Goal: Information Seeking & Learning: Check status

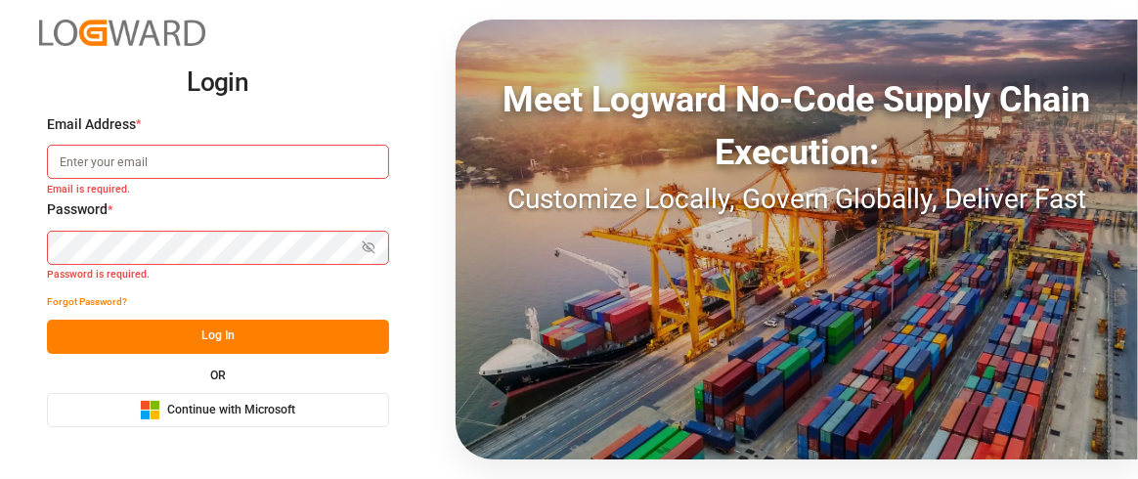
click at [233, 408] on span "Continue with Microsoft" at bounding box center [231, 411] width 128 height 18
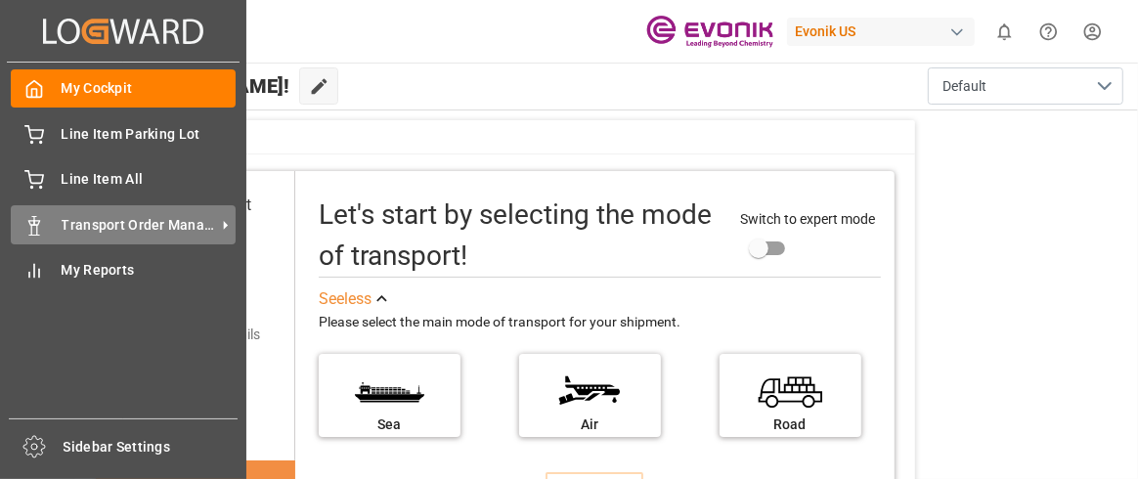
click at [93, 234] on span "Transport Order Management" at bounding box center [139, 225] width 154 height 21
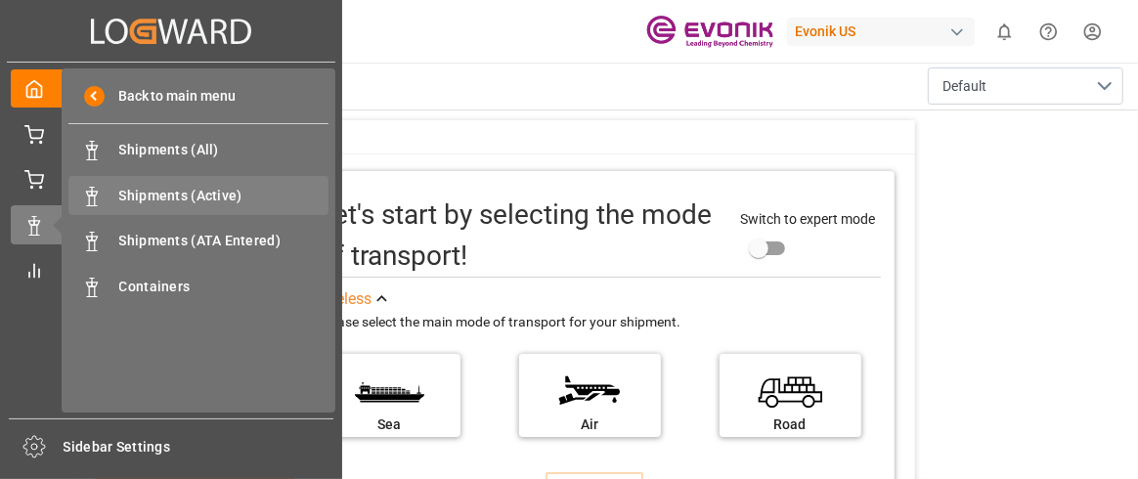
click at [133, 201] on span "Shipments (Active)" at bounding box center [224, 196] width 210 height 21
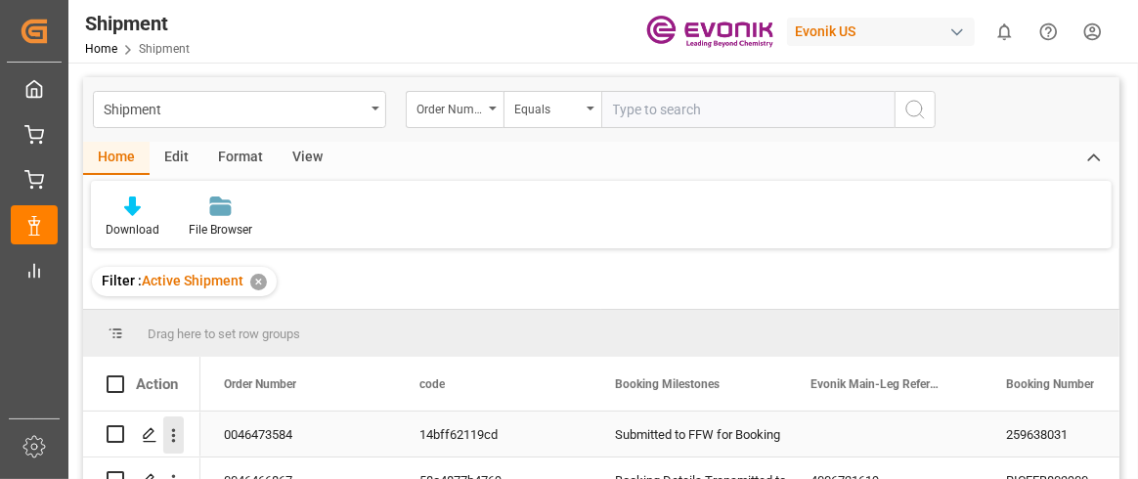
click at [179, 442] on icon "open menu" at bounding box center [173, 435] width 21 height 21
click at [141, 424] on div "Press SPACE to select this row." at bounding box center [148, 435] width 29 height 36
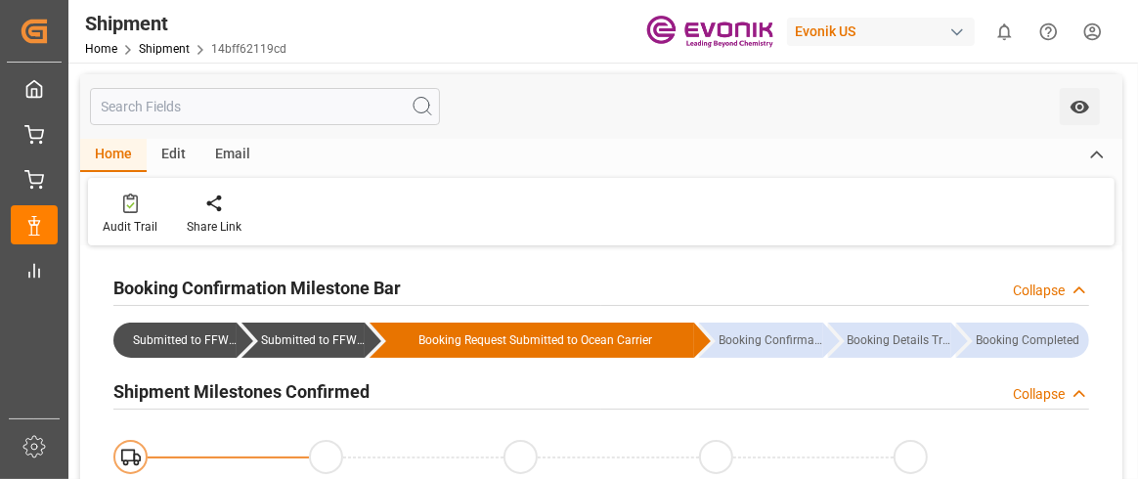
type input "Maersk"
type input "Maersk Line AS"
type input "-11.37"
click at [488, 334] on div "Booking Request Submitted to Ocean Carrier" at bounding box center [534, 340] width 291 height 35
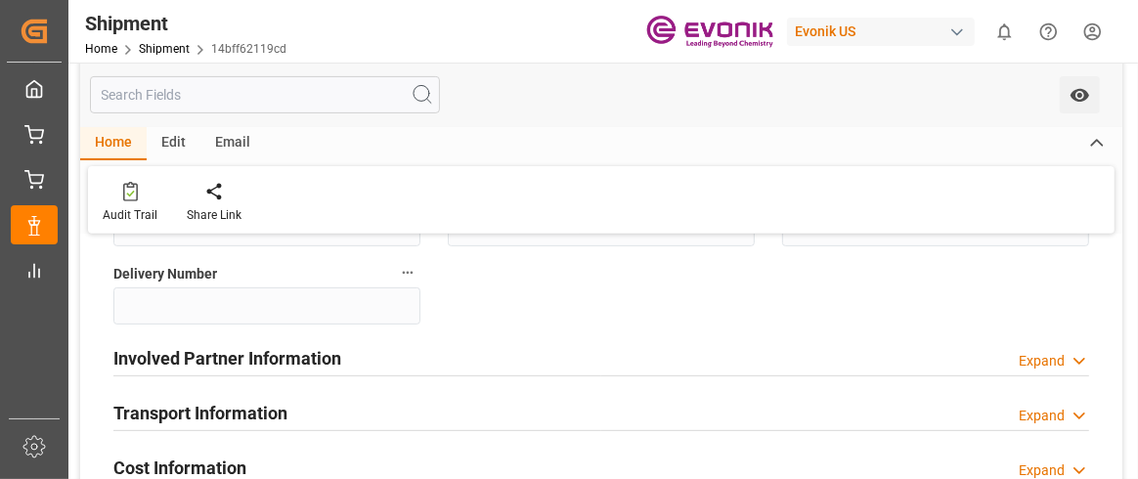
scroll to position [488, 0]
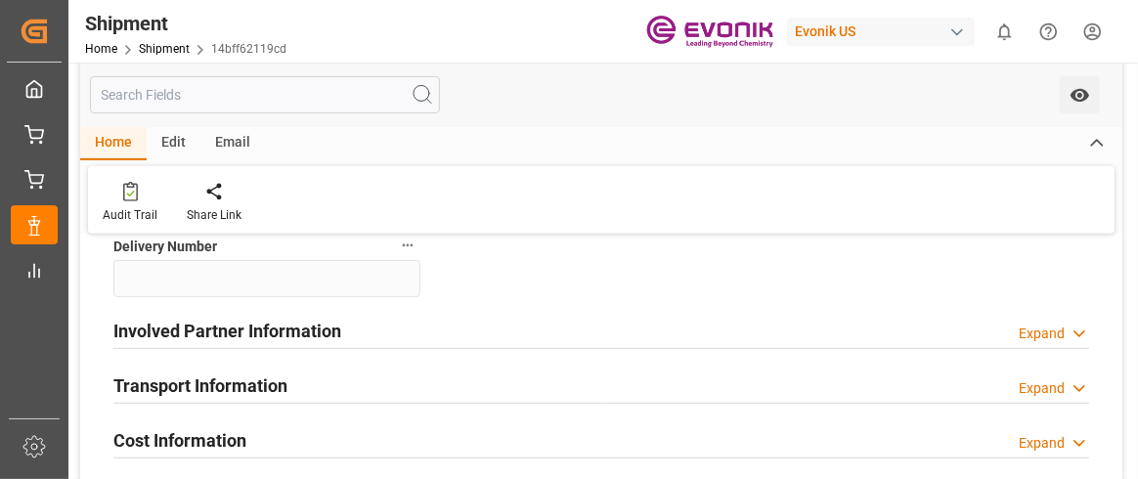
click at [1082, 334] on icon at bounding box center [1080, 334] width 20 height 21
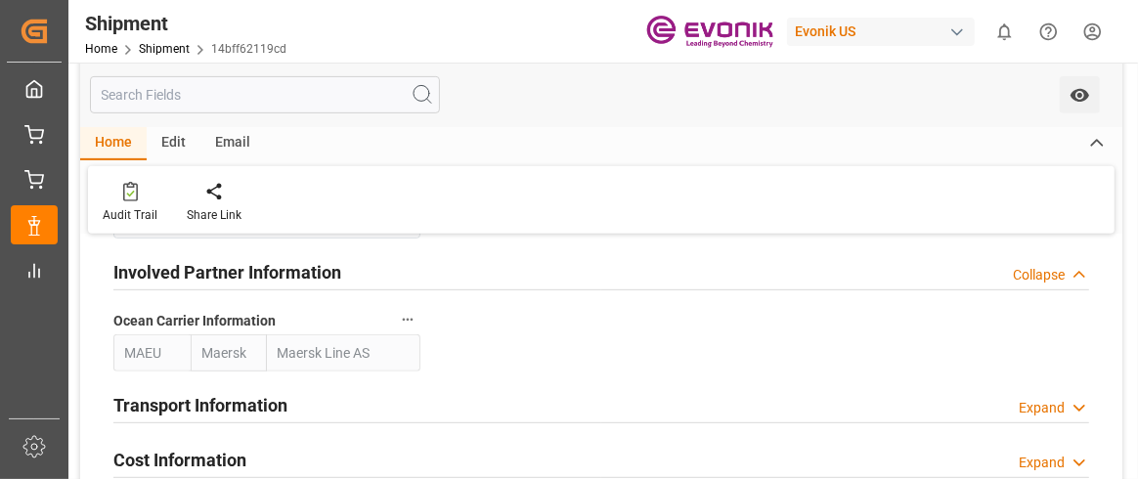
scroll to position [586, 0]
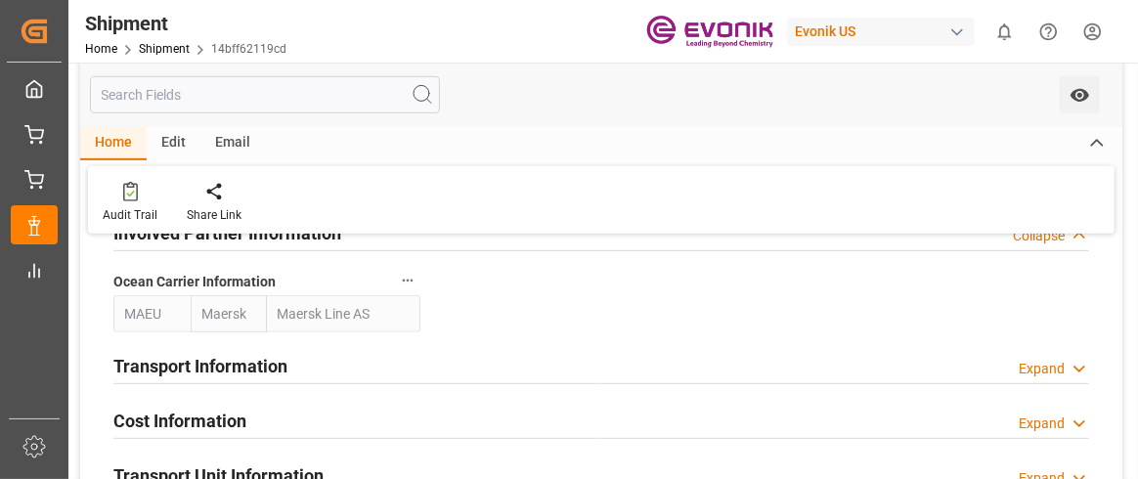
click at [1076, 367] on polyline at bounding box center [1079, 369] width 10 height 5
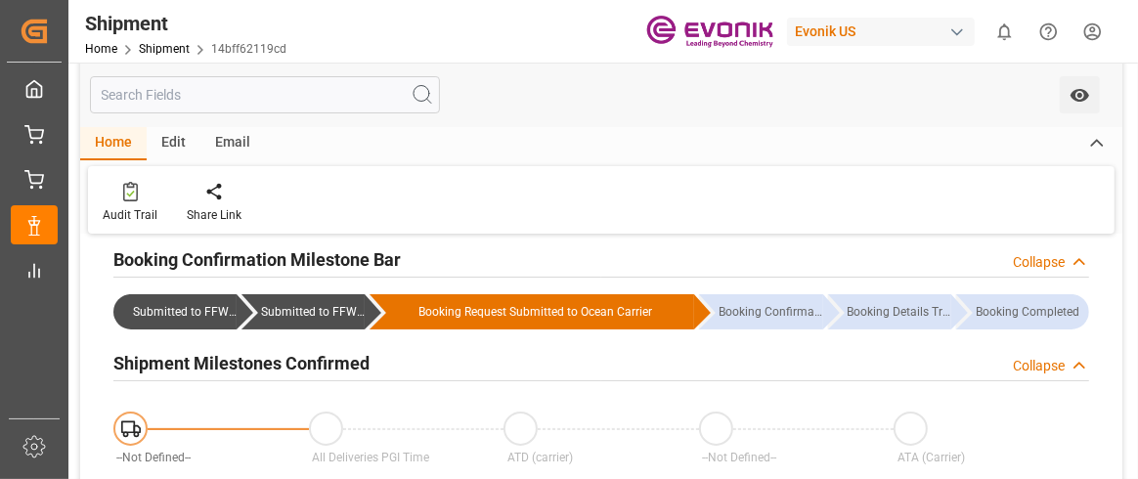
scroll to position [0, 0]
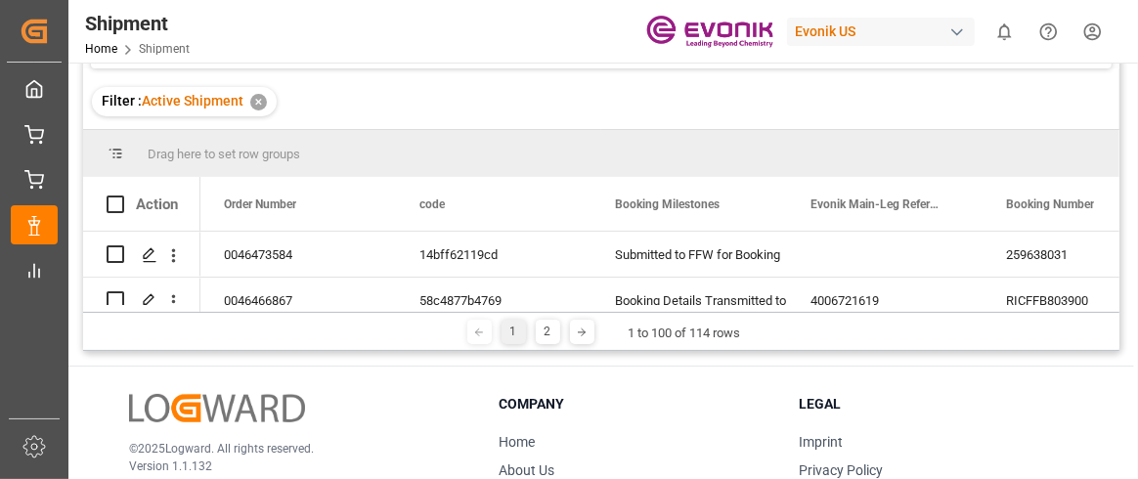
scroll to position [195, 0]
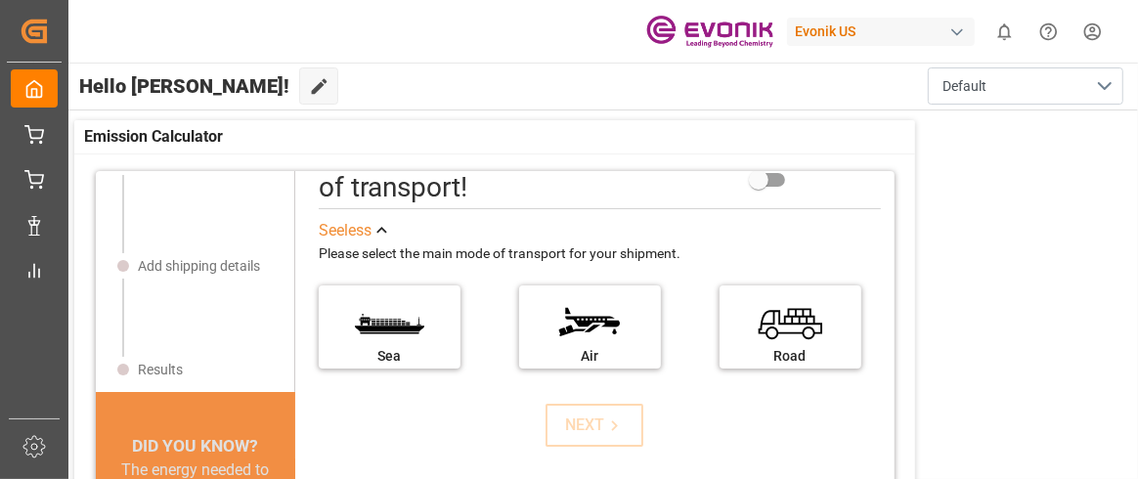
scroll to position [97, 0]
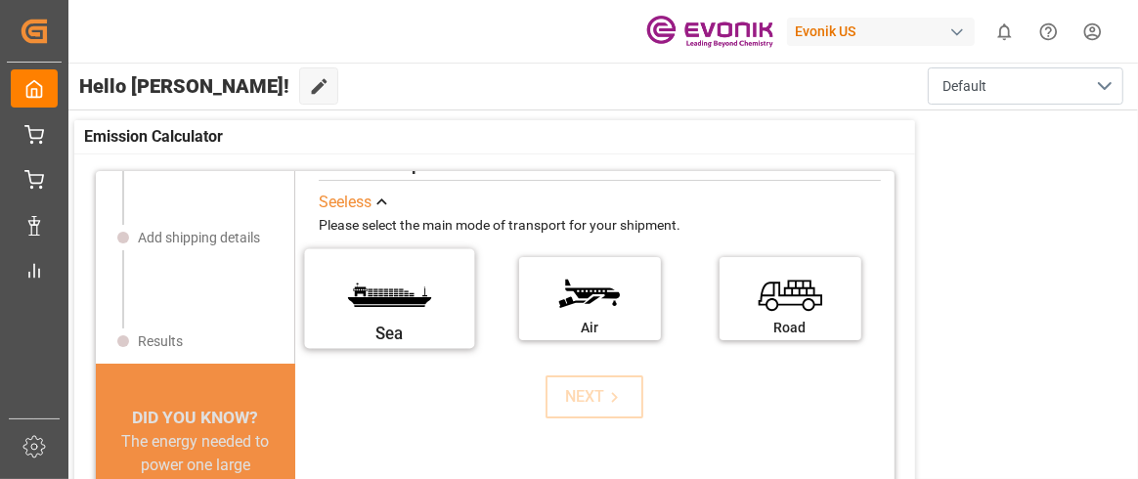
click at [419, 303] on label "Sea" at bounding box center [389, 292] width 147 height 82
click at [0, 0] on input "Sea" at bounding box center [0, 0] width 0 height 0
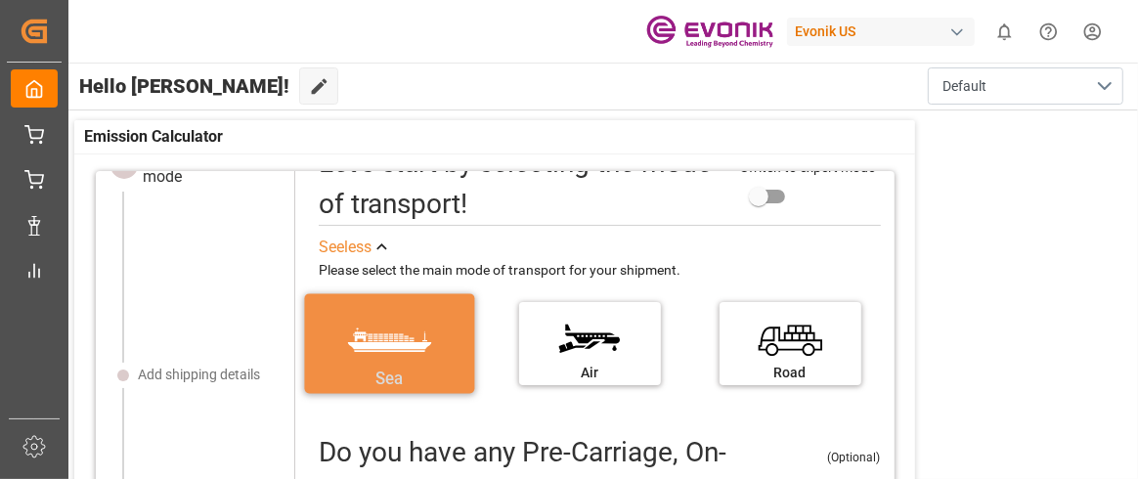
scroll to position [52, 0]
click at [380, 333] on label "Sea" at bounding box center [389, 337] width 147 height 82
click at [0, 0] on input "Sea" at bounding box center [0, 0] width 0 height 0
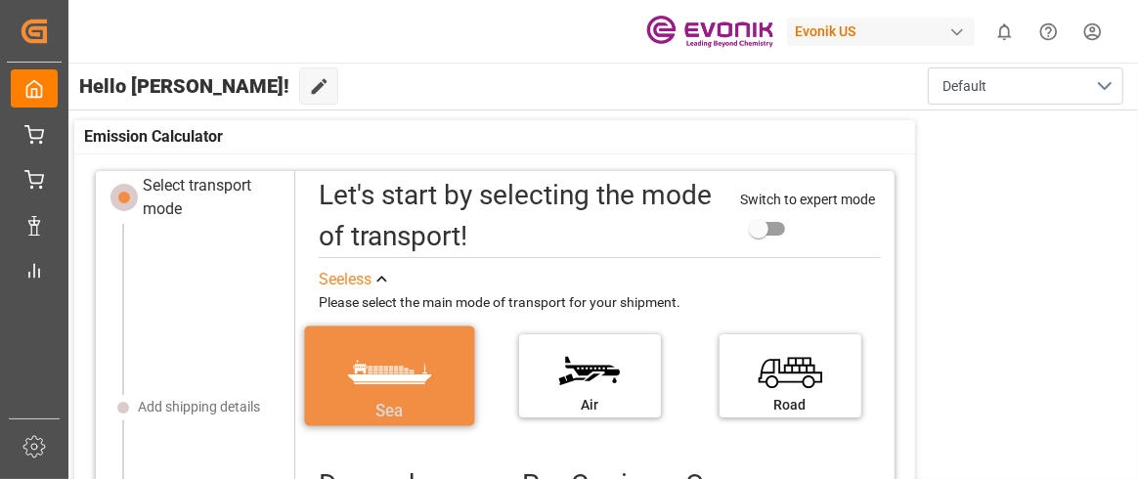
scroll to position [19, 0]
click at [397, 388] on label "Sea" at bounding box center [389, 370] width 147 height 82
click at [0, 0] on input "Sea" at bounding box center [0, 0] width 0 height 0
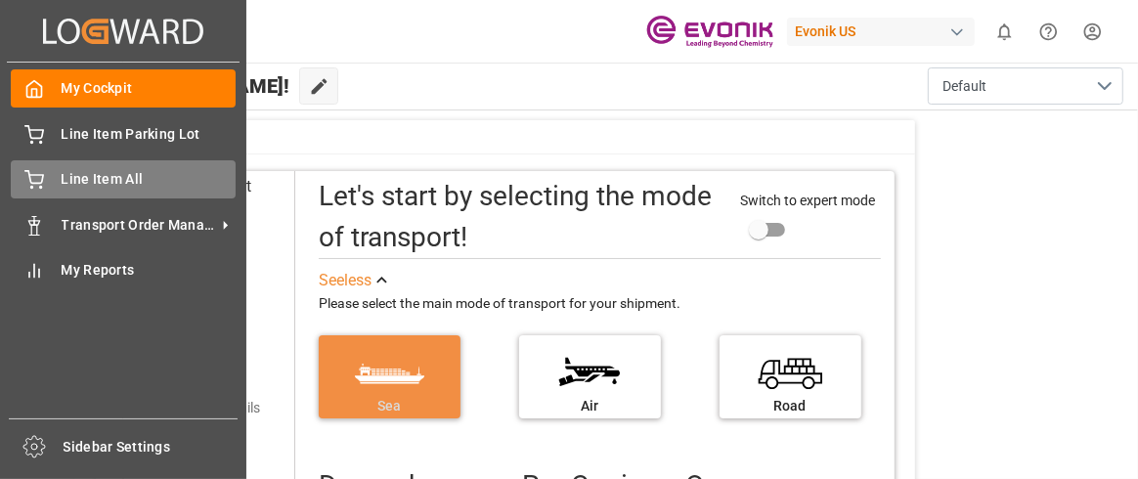
click at [104, 184] on span "Line Item All" at bounding box center [149, 179] width 175 height 21
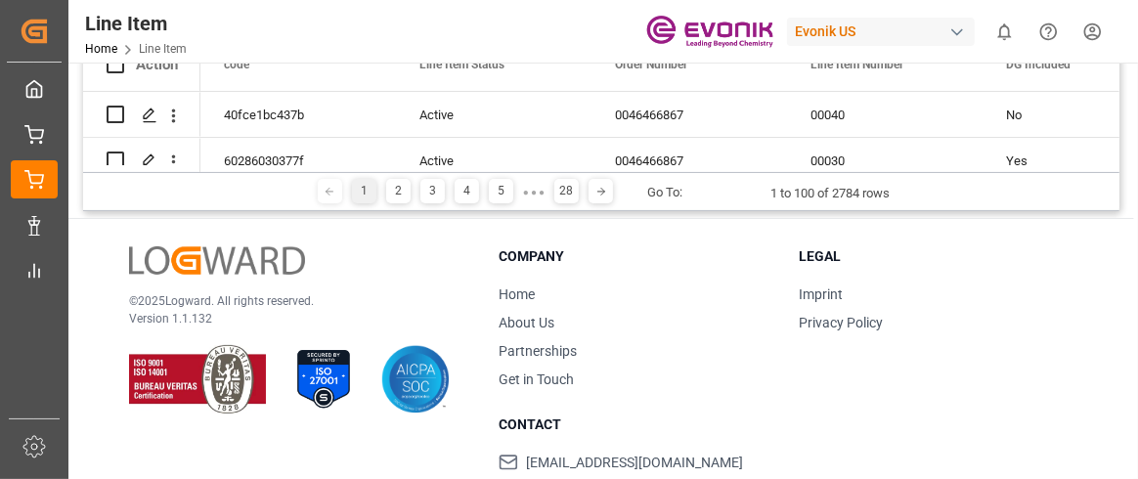
scroll to position [167, 0]
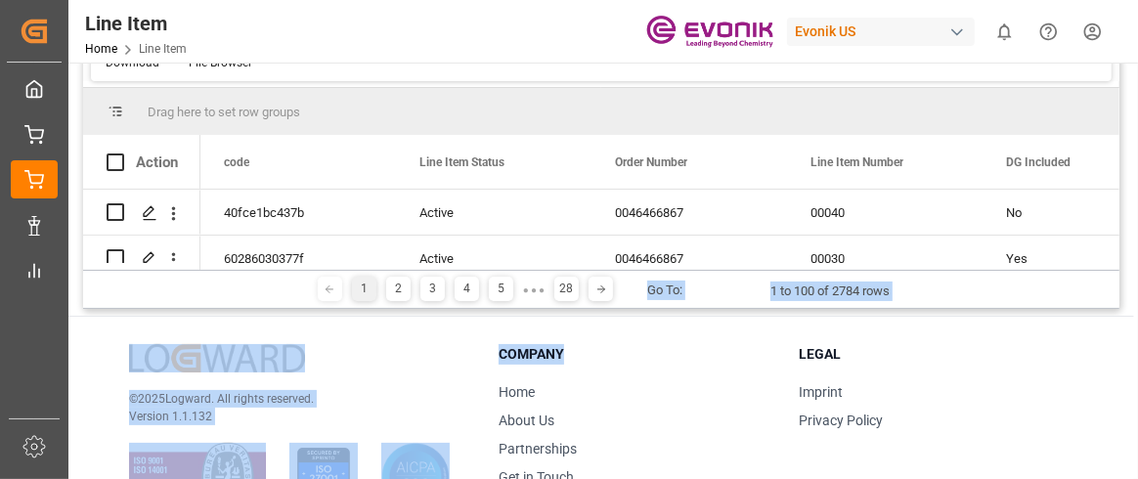
drag, startPoint x: 619, startPoint y: 295, endPoint x: 456, endPoint y: 309, distance: 163.8
click at [613, 324] on div "Line Item code Equals Home Edit Format View Download File Browser Drag here to …" at bounding box center [601, 295] width 1066 height 801
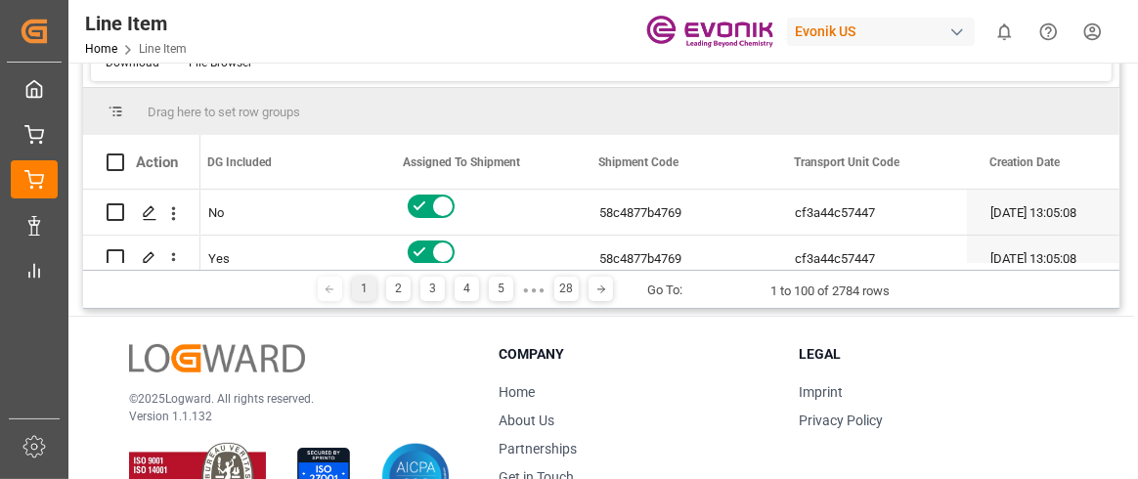
scroll to position [69, 0]
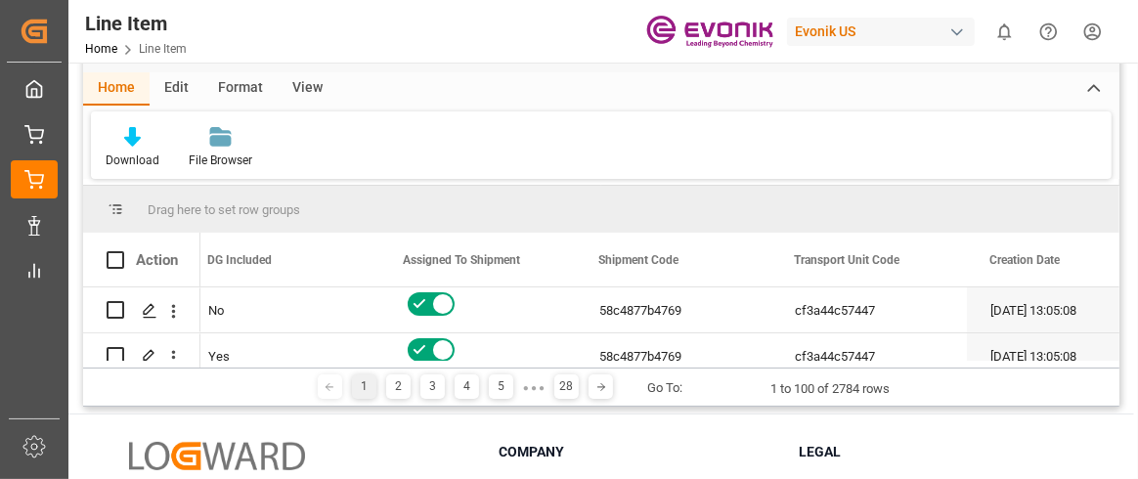
click at [300, 89] on div "View" at bounding box center [308, 88] width 60 height 33
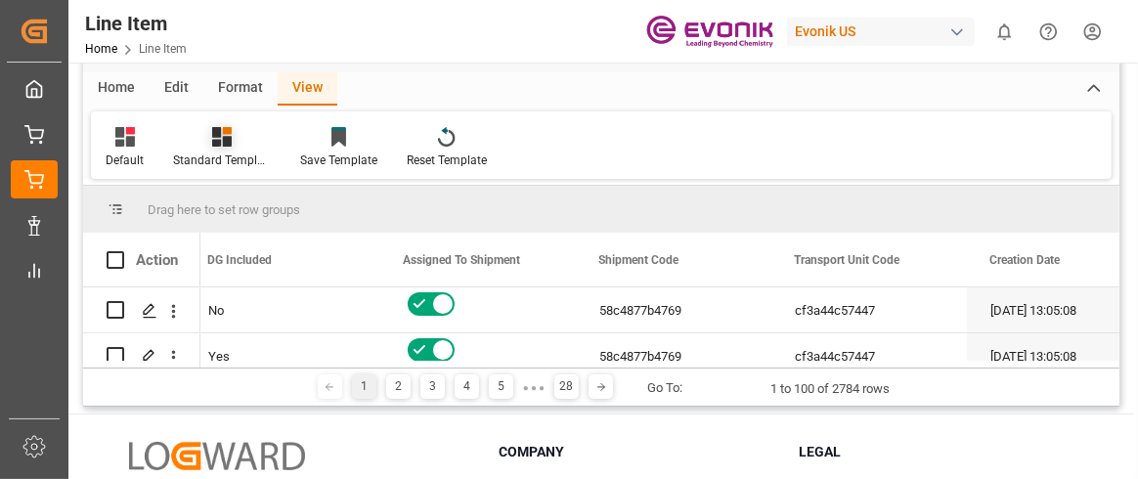
click at [213, 140] on icon at bounding box center [222, 137] width 20 height 20
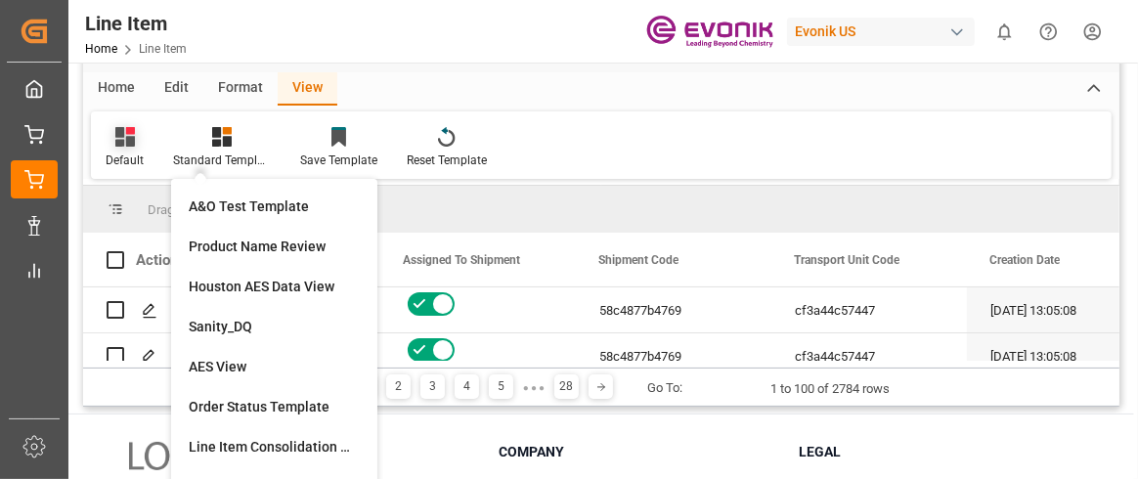
click at [124, 150] on div "Default" at bounding box center [124, 147] width 67 height 43
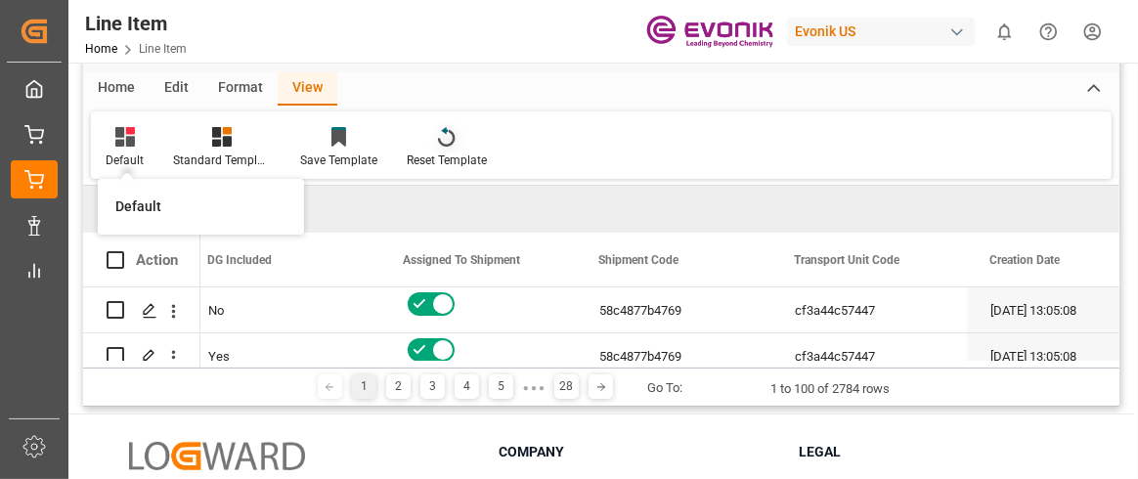
click at [460, 150] on div "Reset Template" at bounding box center [446, 147] width 109 height 43
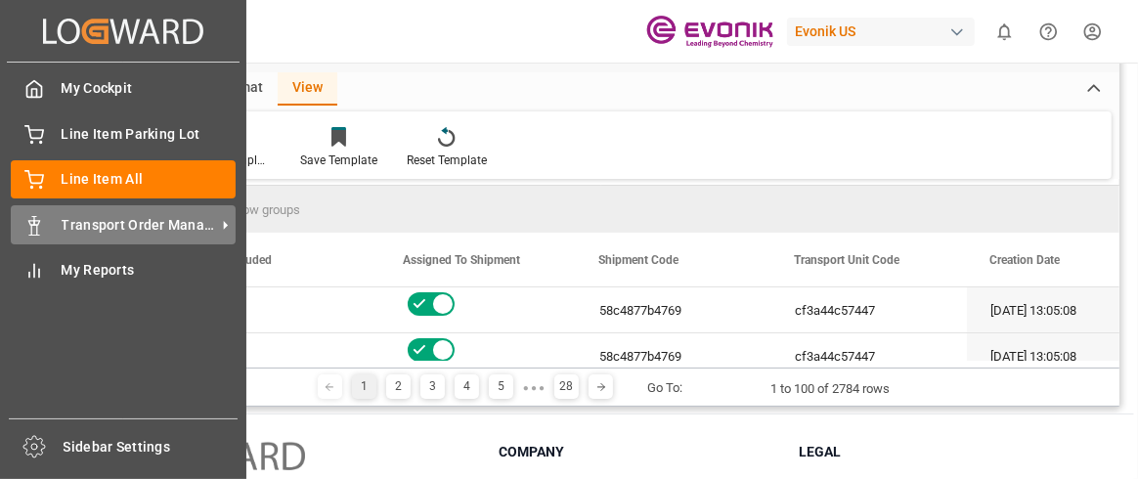
click at [101, 220] on span "Transport Order Management" at bounding box center [139, 225] width 154 height 21
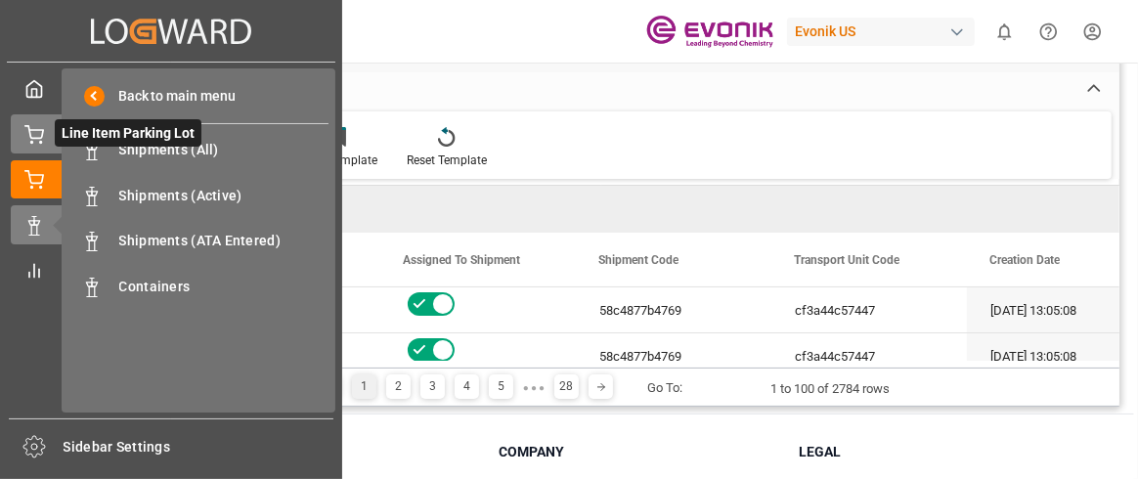
click at [99, 131] on span "Line Item Parking Lot" at bounding box center [128, 132] width 147 height 27
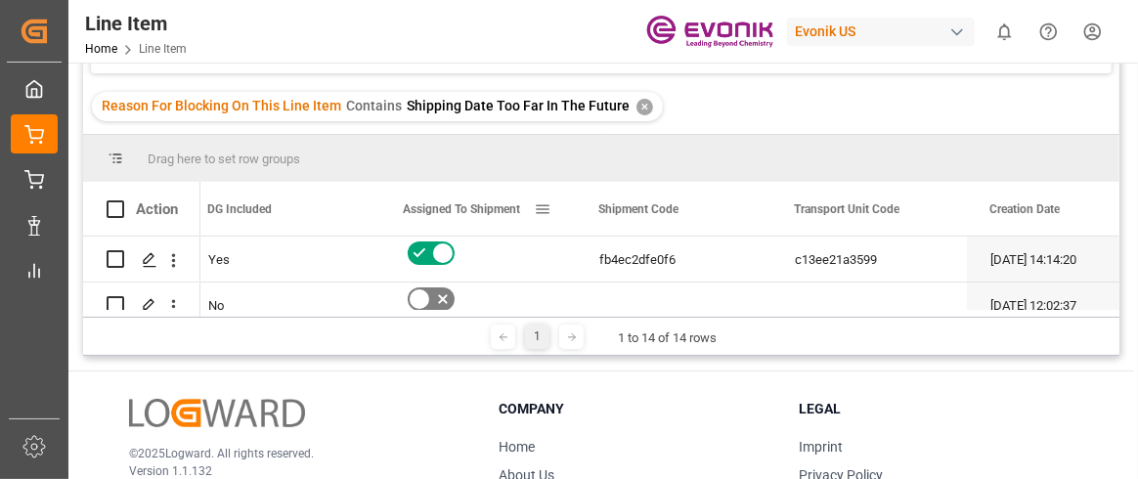
scroll to position [265, 0]
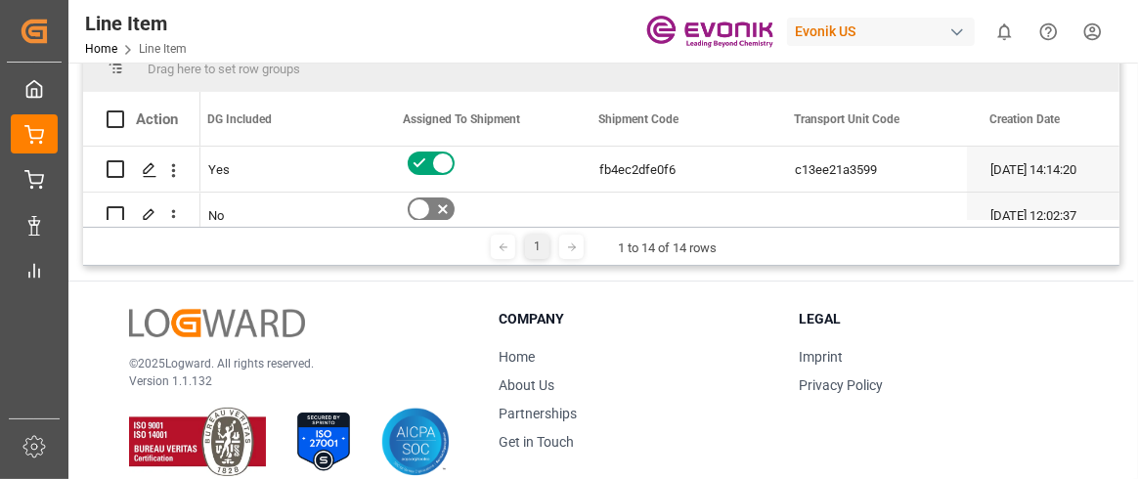
click at [872, 39] on div "Evonik US" at bounding box center [881, 32] width 188 height 28
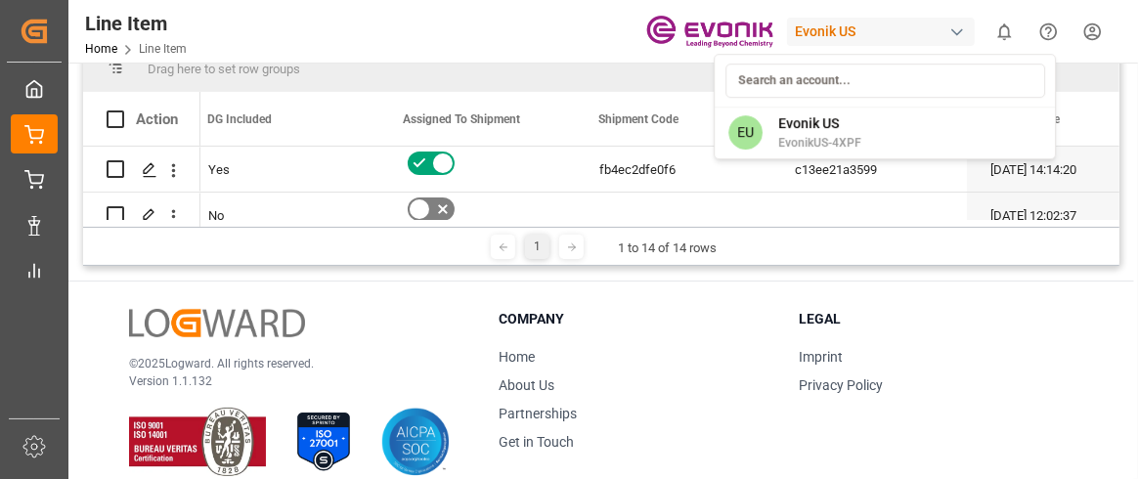
click at [958, 33] on html "Created by potrace 1.15, written by Peter Selinger 2001-2017 Created by potrace…" at bounding box center [569, 239] width 1138 height 479
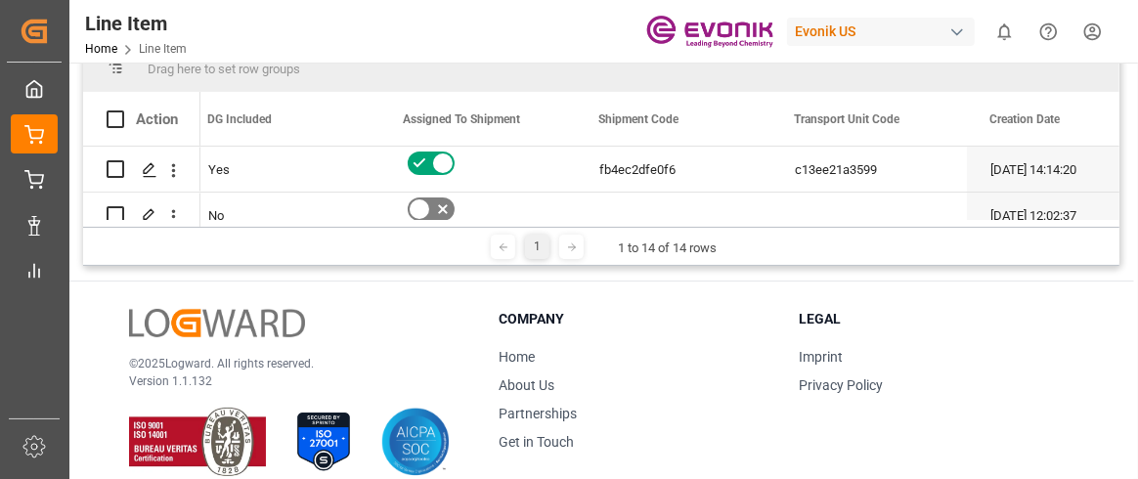
click at [958, 33] on div "button" at bounding box center [957, 32] width 20 height 20
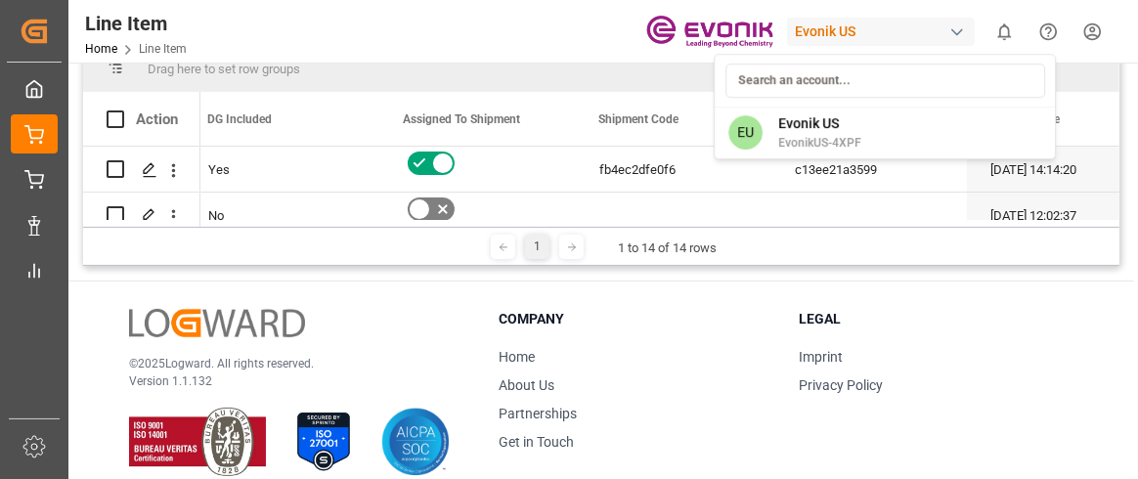
click at [958, 33] on html "Created by potrace 1.15, written by Peter Selinger 2001-2017 Created by potrace…" at bounding box center [569, 239] width 1138 height 479
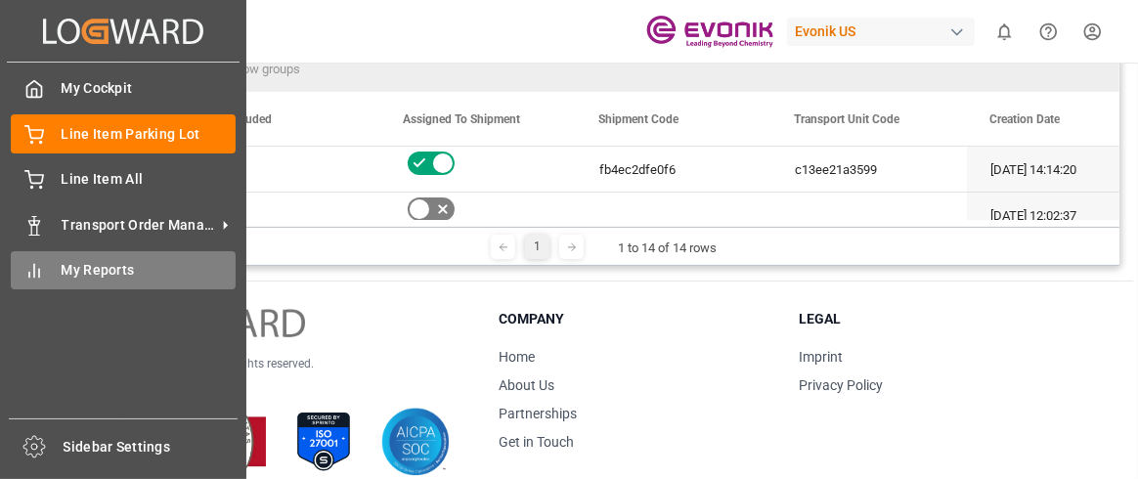
click at [32, 276] on icon at bounding box center [34, 271] width 20 height 20
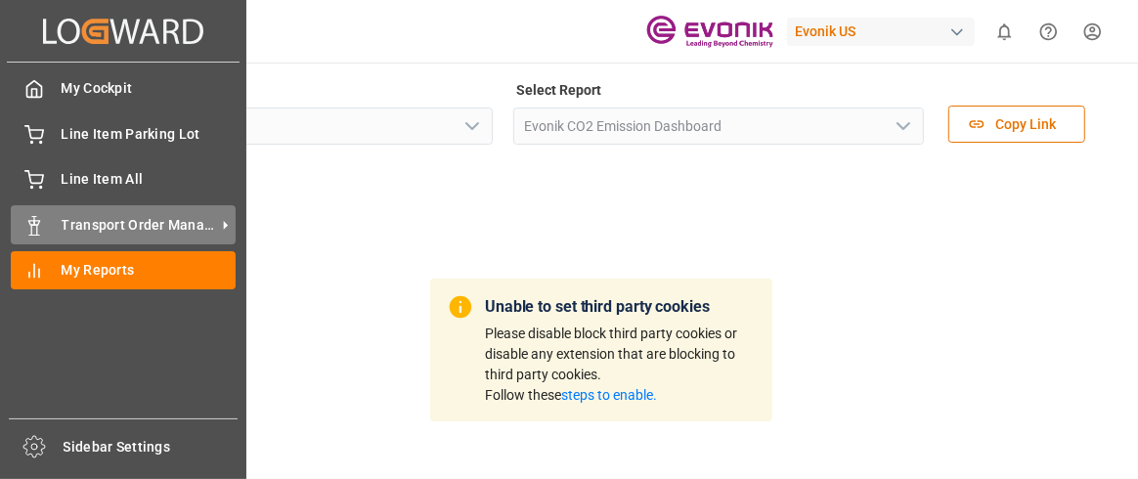
click at [46, 217] on div "Transport Order Management Transport Order Management" at bounding box center [123, 224] width 225 height 38
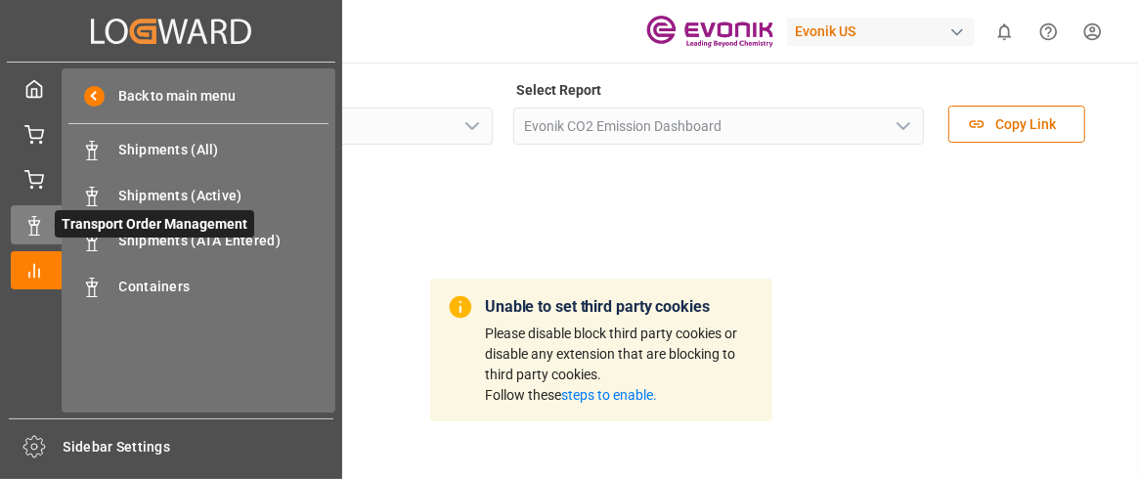
click at [145, 229] on span "Transport Order Management" at bounding box center [154, 223] width 199 height 27
click at [30, 230] on icon at bounding box center [34, 226] width 20 height 20
click at [31, 230] on rect at bounding box center [34, 230] width 6 height 10
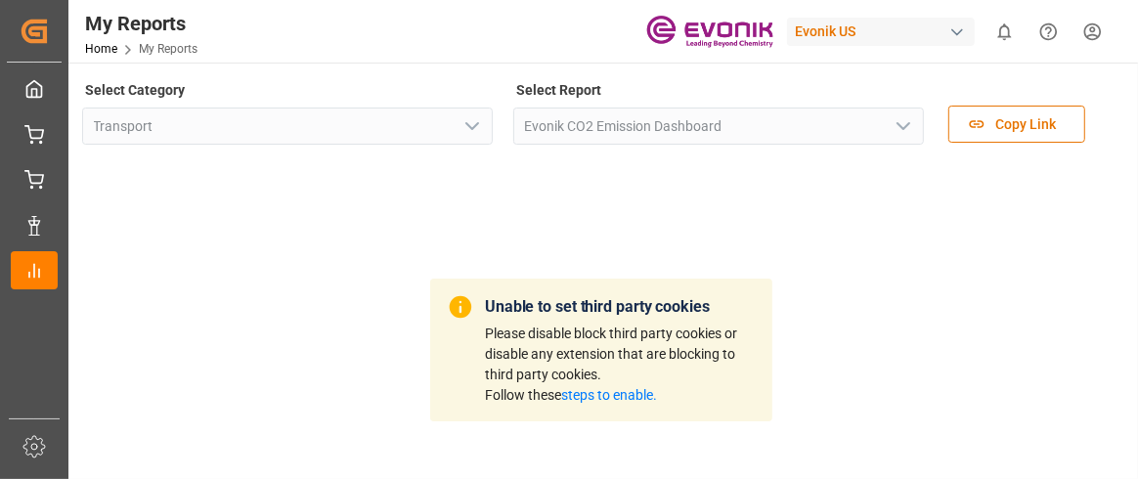
click at [469, 204] on div "Unable to set third party cookies Please disable block third party cookies or d…" at bounding box center [601, 349] width 1038 height 383
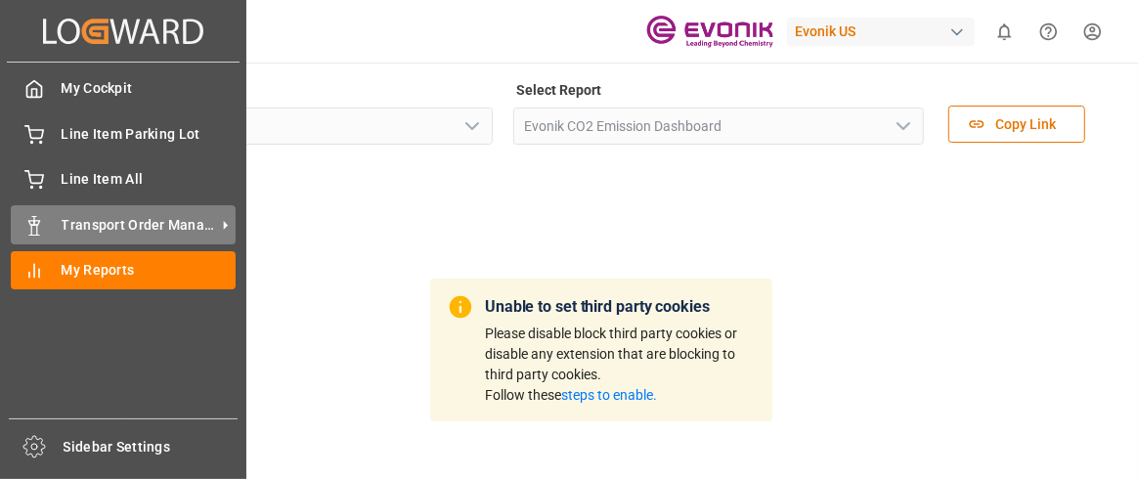
click at [157, 229] on span "Transport Order Management" at bounding box center [139, 225] width 154 height 21
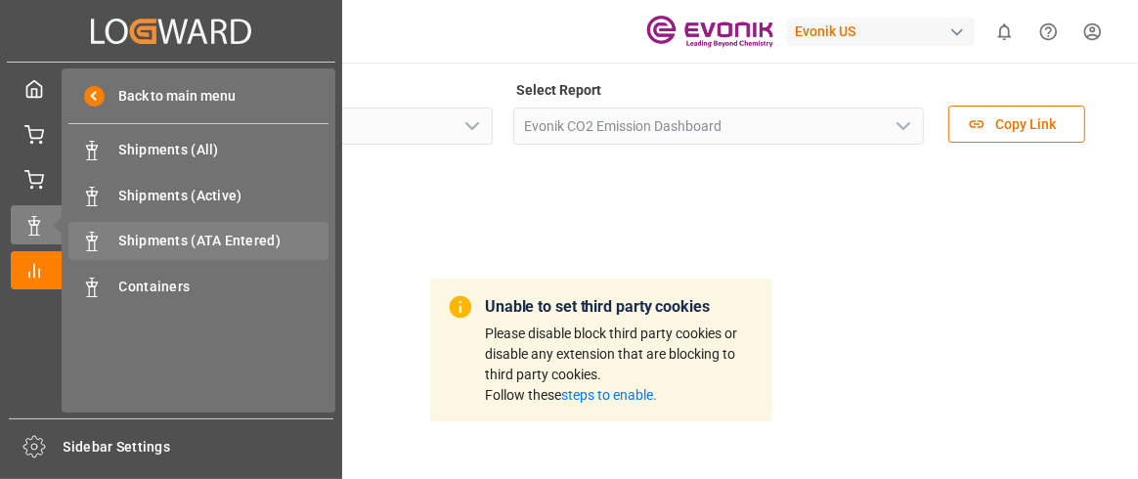
click at [150, 246] on span "Shipments (ATA Entered)" at bounding box center [224, 241] width 210 height 21
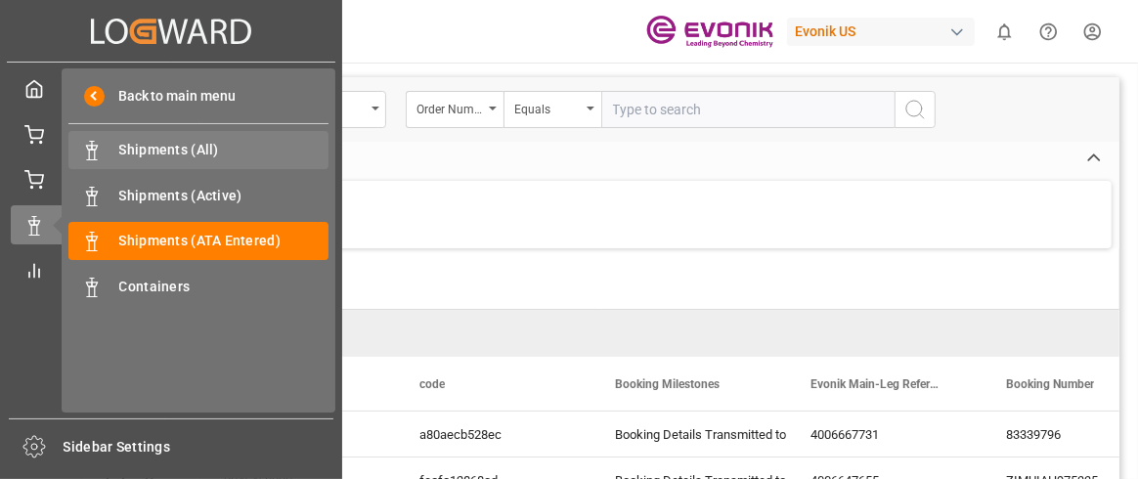
click at [129, 155] on span "Shipments (All)" at bounding box center [224, 150] width 210 height 21
